Goal: Answer question/provide support

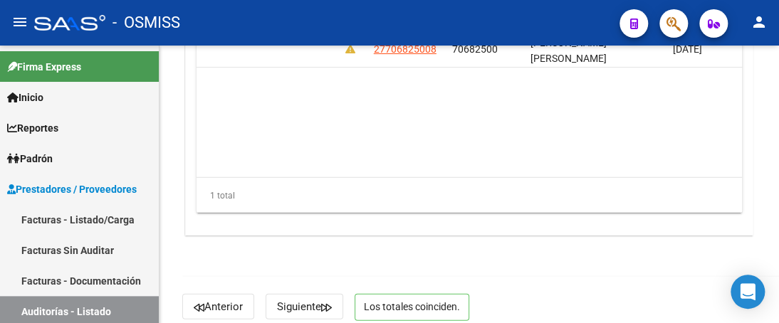
scroll to position [1166, 0]
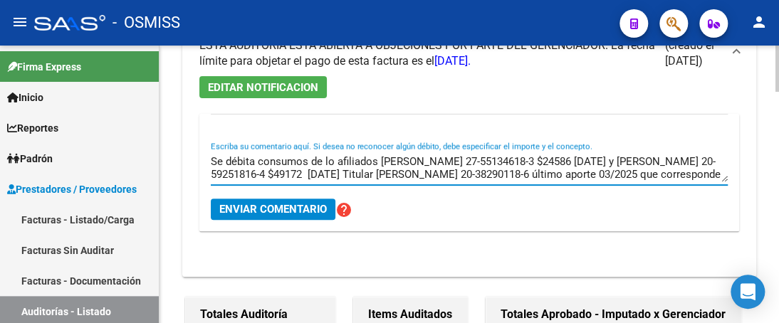
scroll to position [13, 0]
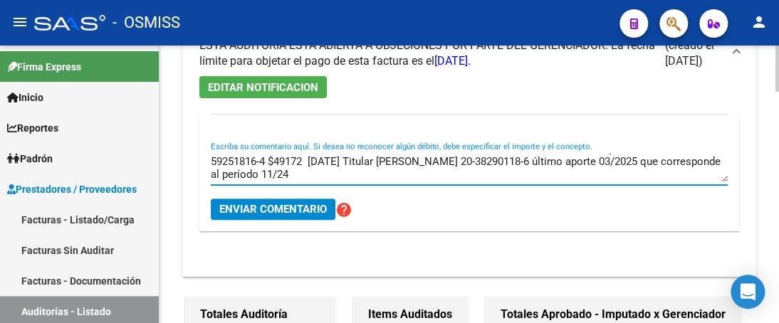
drag, startPoint x: 211, startPoint y: 160, endPoint x: 717, endPoint y: 173, distance: 506.0
click at [717, 173] on textarea "Se débita consumos de lo afiliados Fetto Martina 27-55134618-3 $24586 07/08/25 …" at bounding box center [469, 168] width 517 height 28
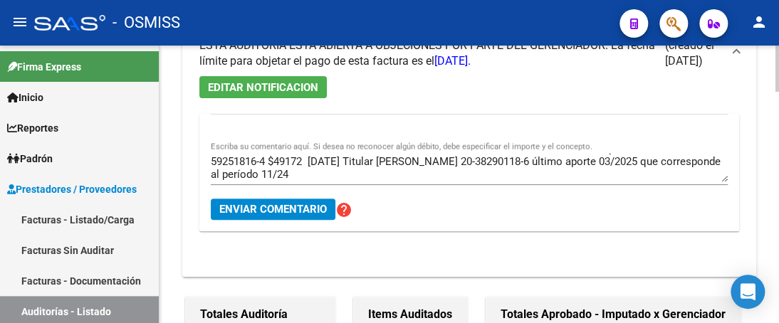
click at [372, 199] on div "Se débita consumos de lo afiliados Fetto Martina 27-55134618-3 $24586 07/08/25 …" at bounding box center [469, 173] width 517 height 118
click at [308, 213] on span "Enviar comentario" at bounding box center [273, 209] width 108 height 13
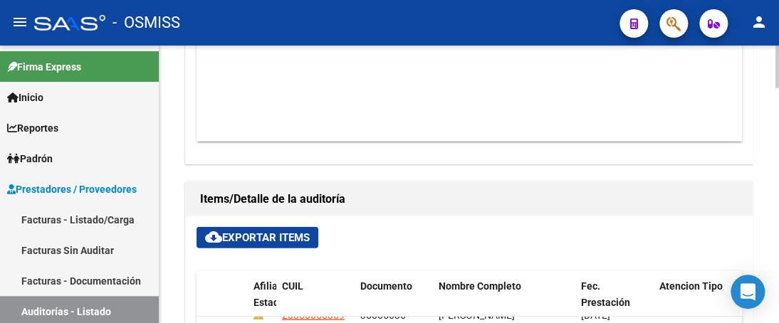
scroll to position [1383, 0]
